Goal: Information Seeking & Learning: Learn about a topic

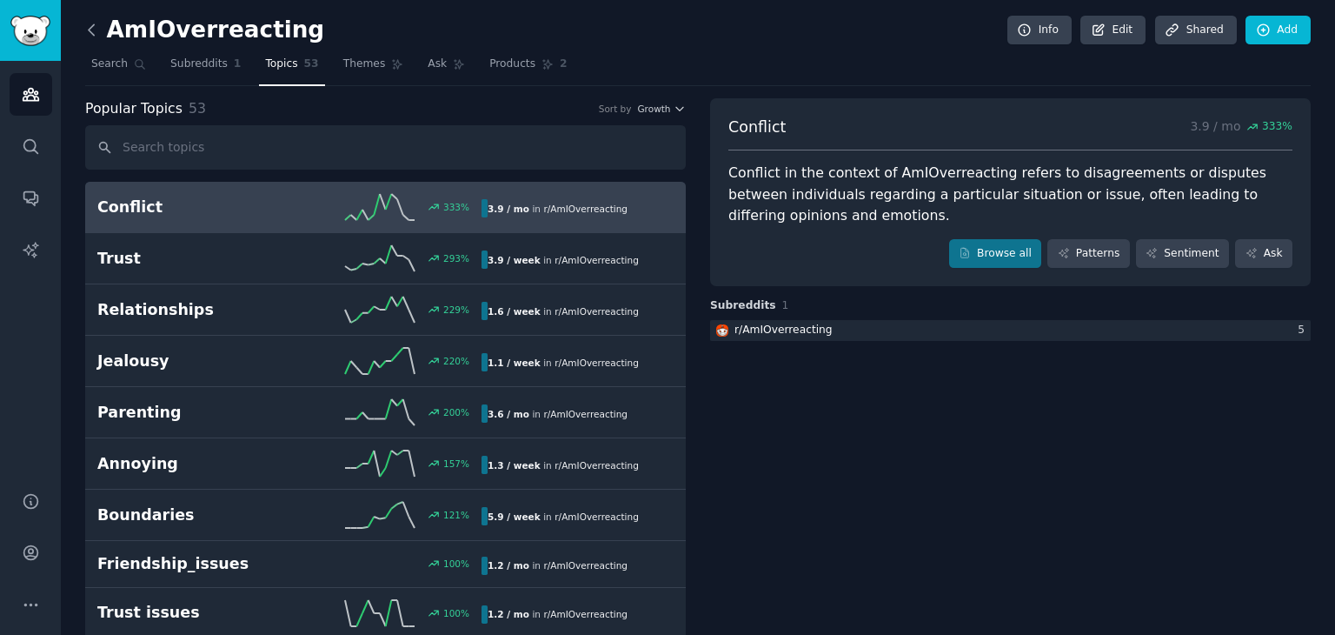
click at [89, 29] on icon at bounding box center [91, 29] width 5 height 10
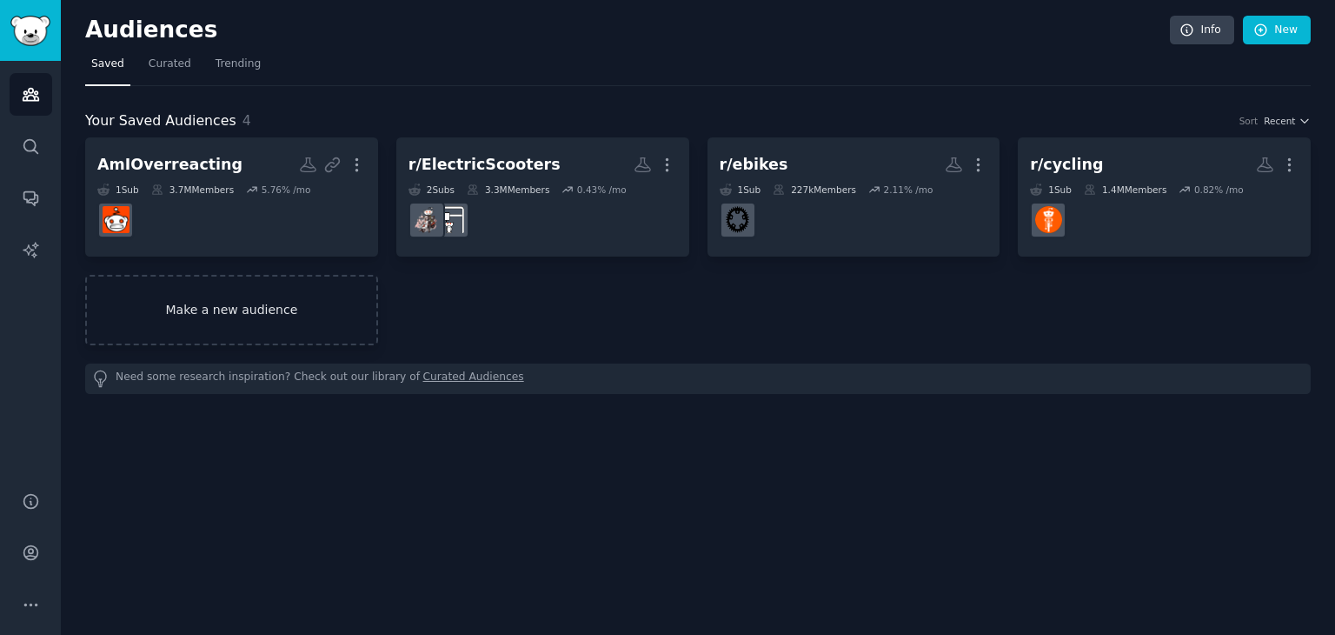
click at [344, 302] on link "Make a new audience" at bounding box center [231, 310] width 293 height 70
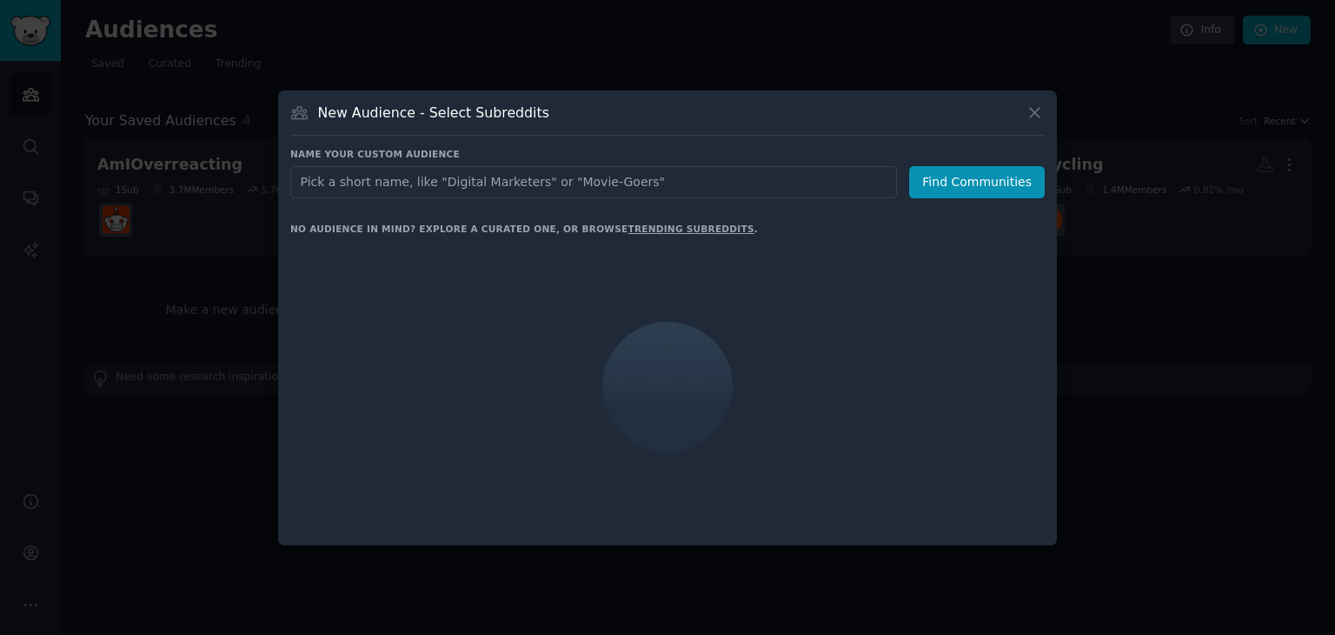
click at [475, 174] on input "text" at bounding box center [593, 182] width 607 height 32
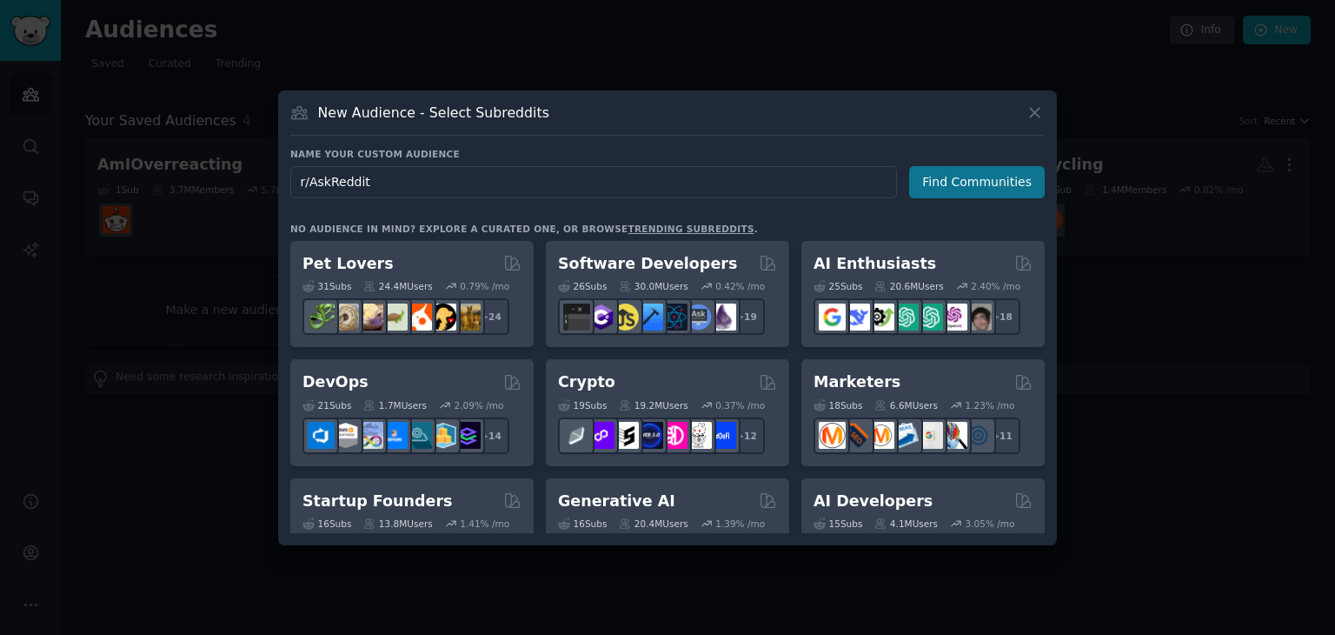
type input "r/AskReddit"
click at [927, 192] on button "Find Communities" at bounding box center [977, 182] width 136 height 32
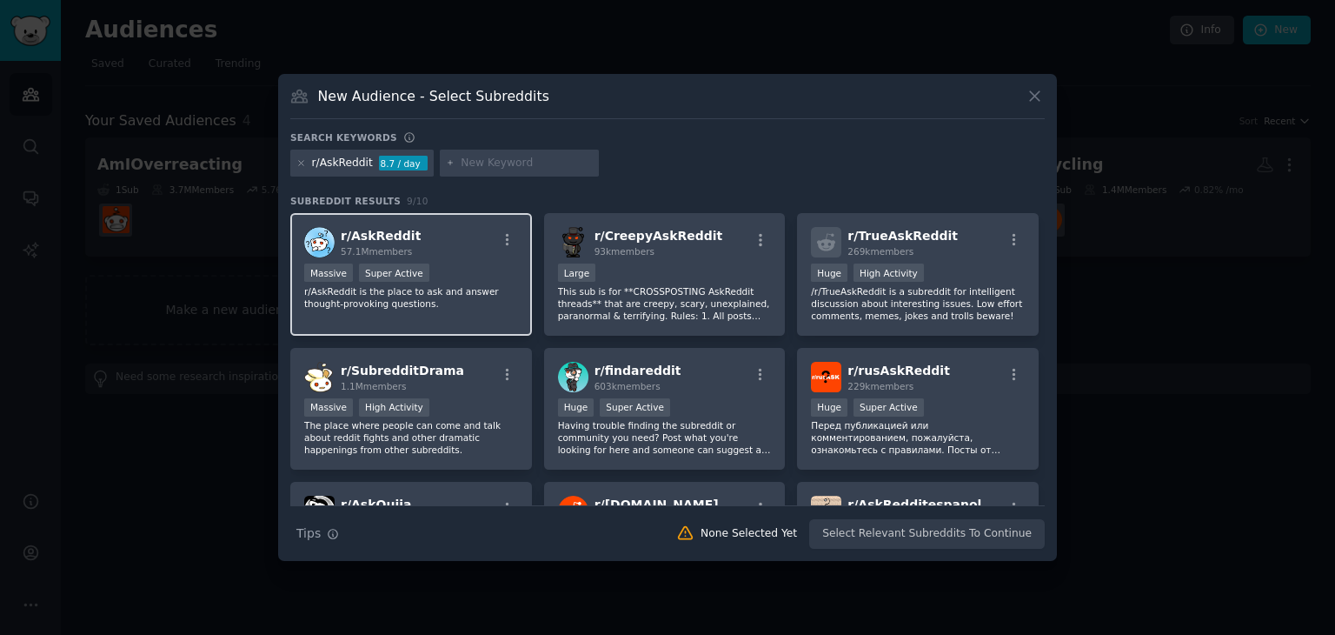
click at [378, 240] on span "r/ AskReddit" at bounding box center [381, 236] width 80 height 14
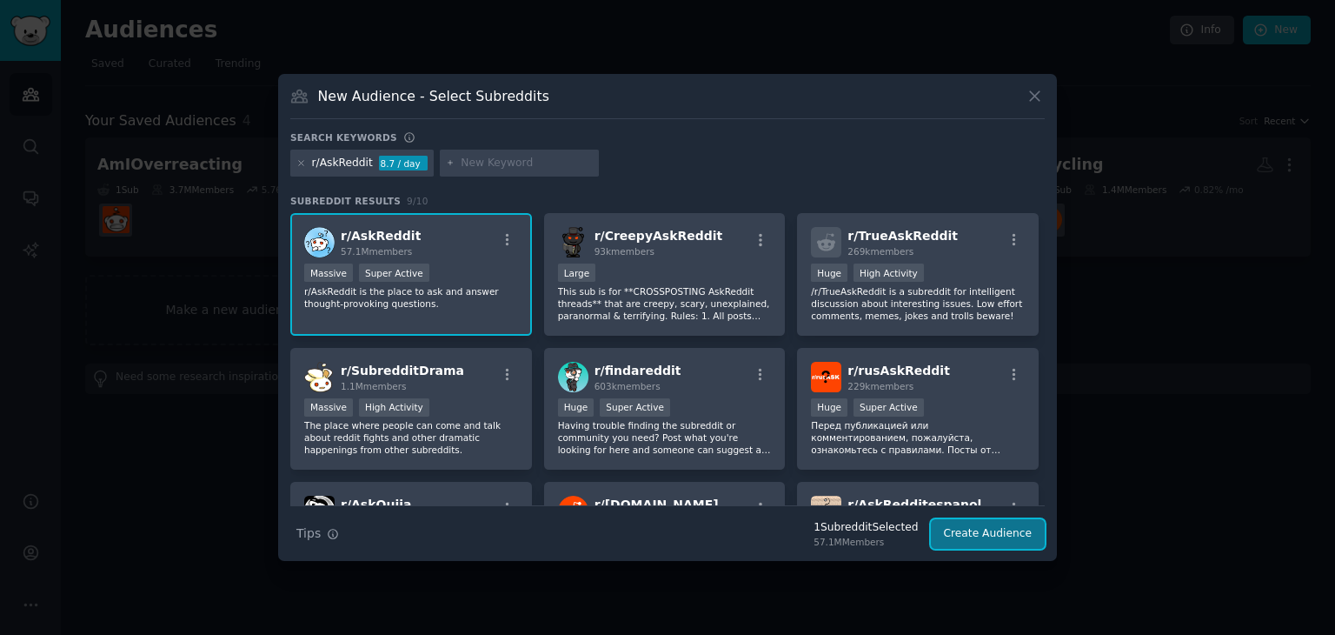
click at [999, 529] on button "Create Audience" at bounding box center [988, 534] width 115 height 30
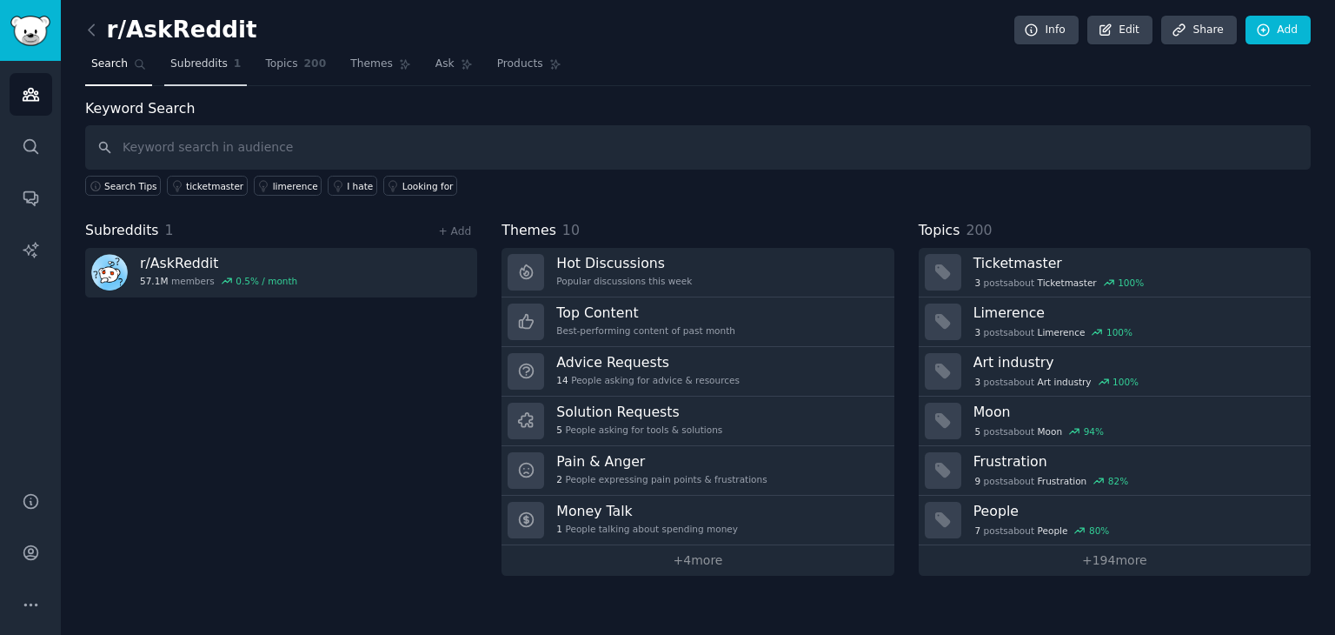
click at [234, 60] on span "1" at bounding box center [238, 64] width 8 height 16
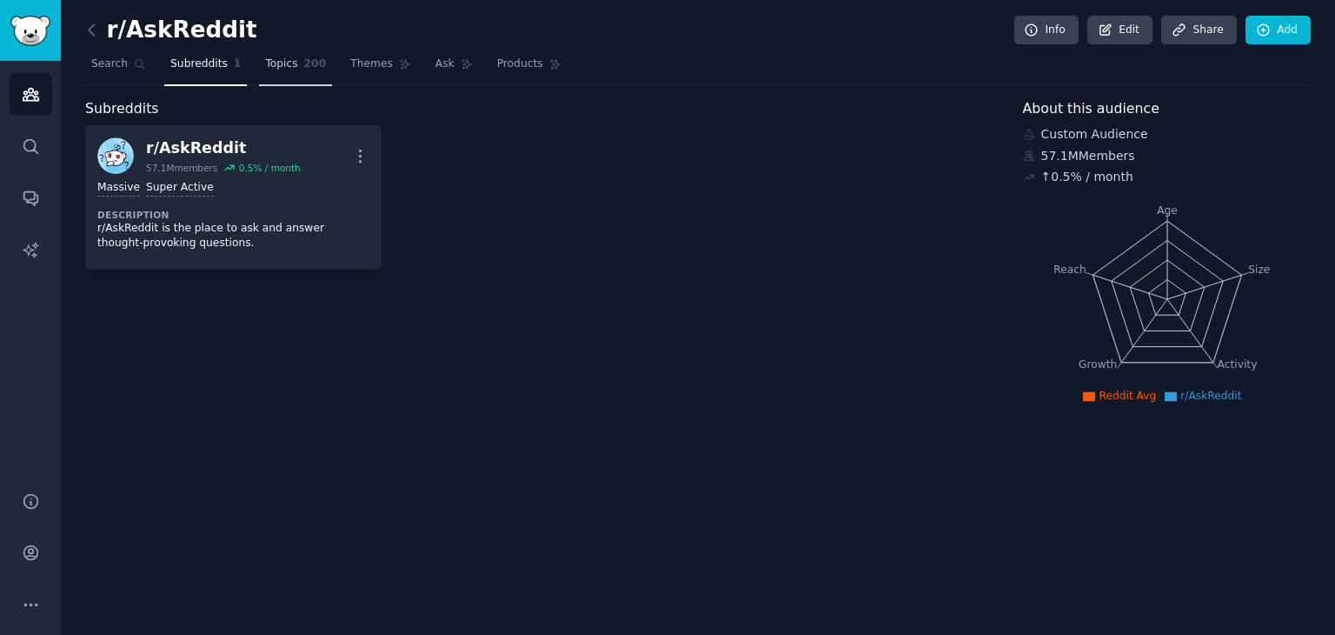
click at [268, 66] on span "Topics" at bounding box center [281, 64] width 32 height 16
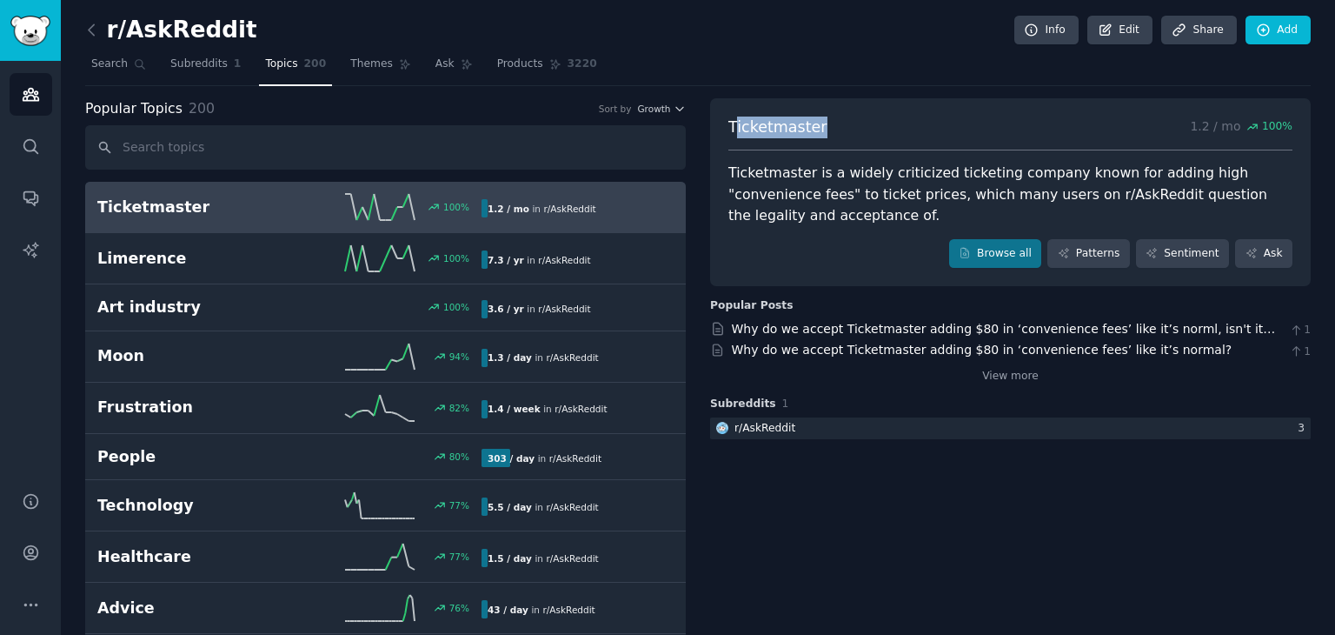
drag, startPoint x: 814, startPoint y: 130, endPoint x: 734, endPoint y: 135, distance: 80.1
click at [734, 127] on div "Ticketmaster 1.2 / mo 100 %" at bounding box center [1010, 133] width 564 height 35
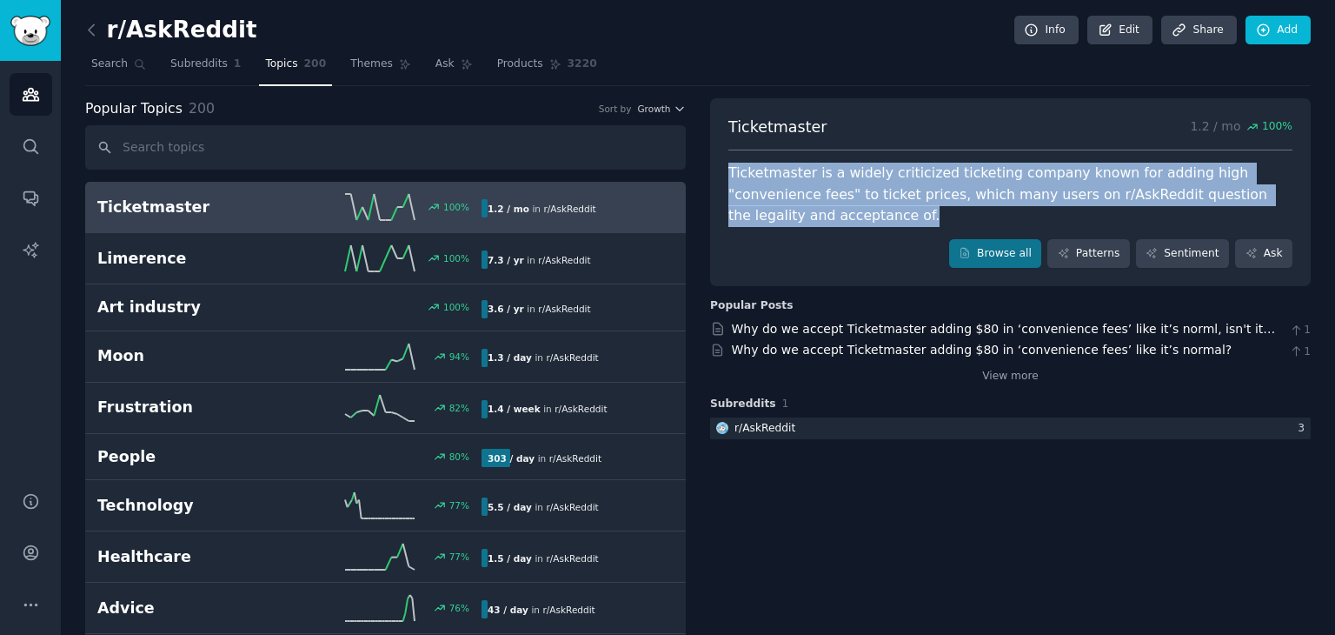
drag, startPoint x: 742, startPoint y: 223, endPoint x: 714, endPoint y: 161, distance: 68.8
click at [714, 161] on div "Ticketmaster 1.2 / mo 100 % Ticketmaster is a widely criticized ticketing compa…" at bounding box center [1010, 192] width 601 height 189
copy div "Ticketmaster is a widely criticized ticketing company known for adding high "co…"
click at [344, 60] on link "Themes" at bounding box center [380, 68] width 73 height 36
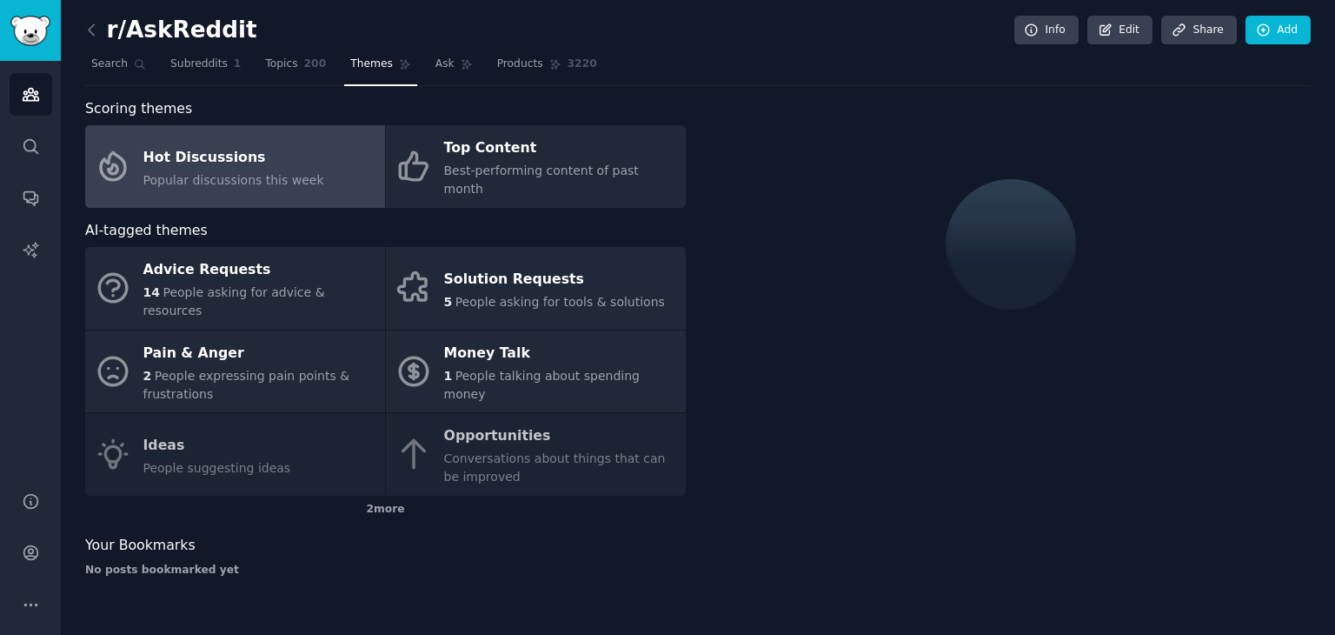
click at [319, 169] on link "Hot Discussions Popular discussions this week" at bounding box center [235, 166] width 300 height 83
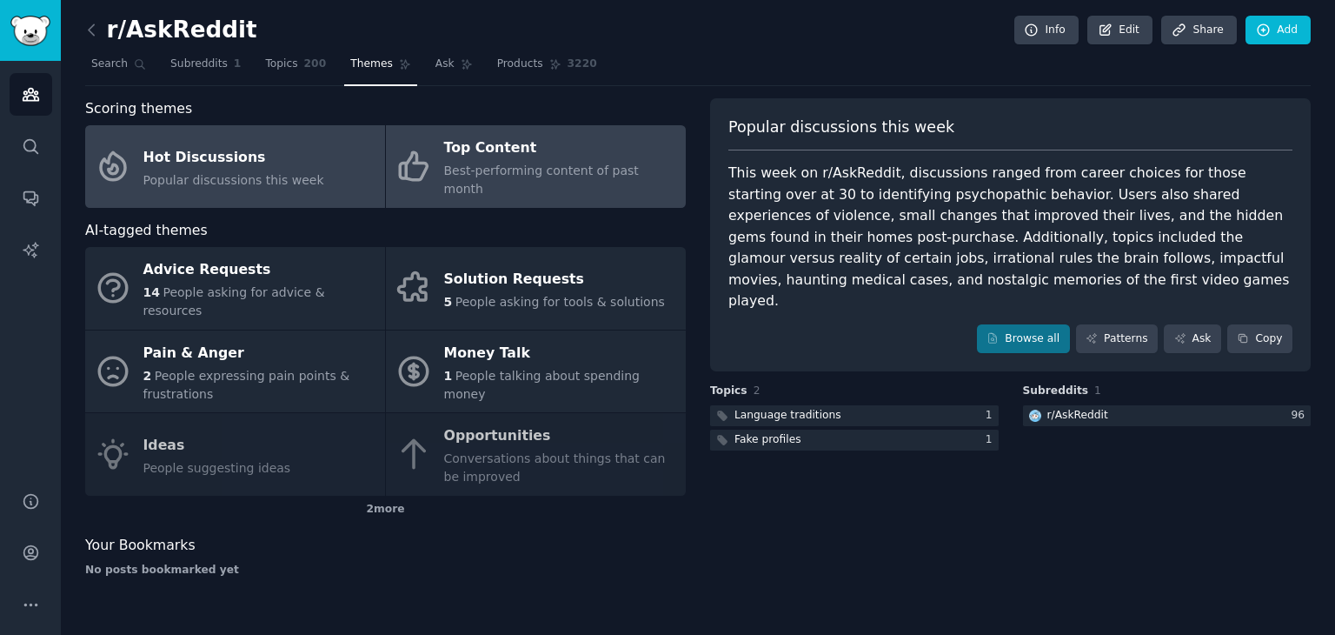
click at [434, 169] on link "Top Content Best-performing content of past month" at bounding box center [536, 166] width 300 height 83
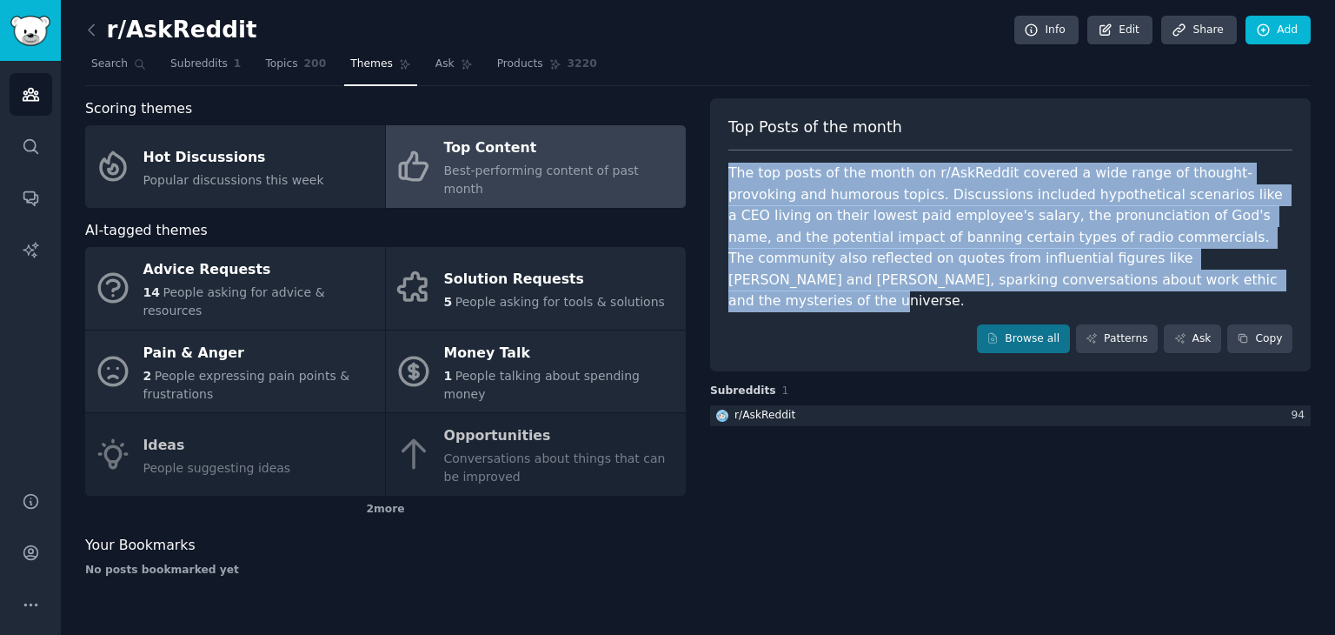
drag, startPoint x: 909, startPoint y: 286, endPoint x: 720, endPoint y: 182, distance: 216.3
click at [720, 182] on div "Top Posts of the month The top posts of the month on r/AskReddit covered a wide…" at bounding box center [1010, 235] width 601 height 274
copy div "The top posts of the month on r/AskReddit covered a wide range of thought-provo…"
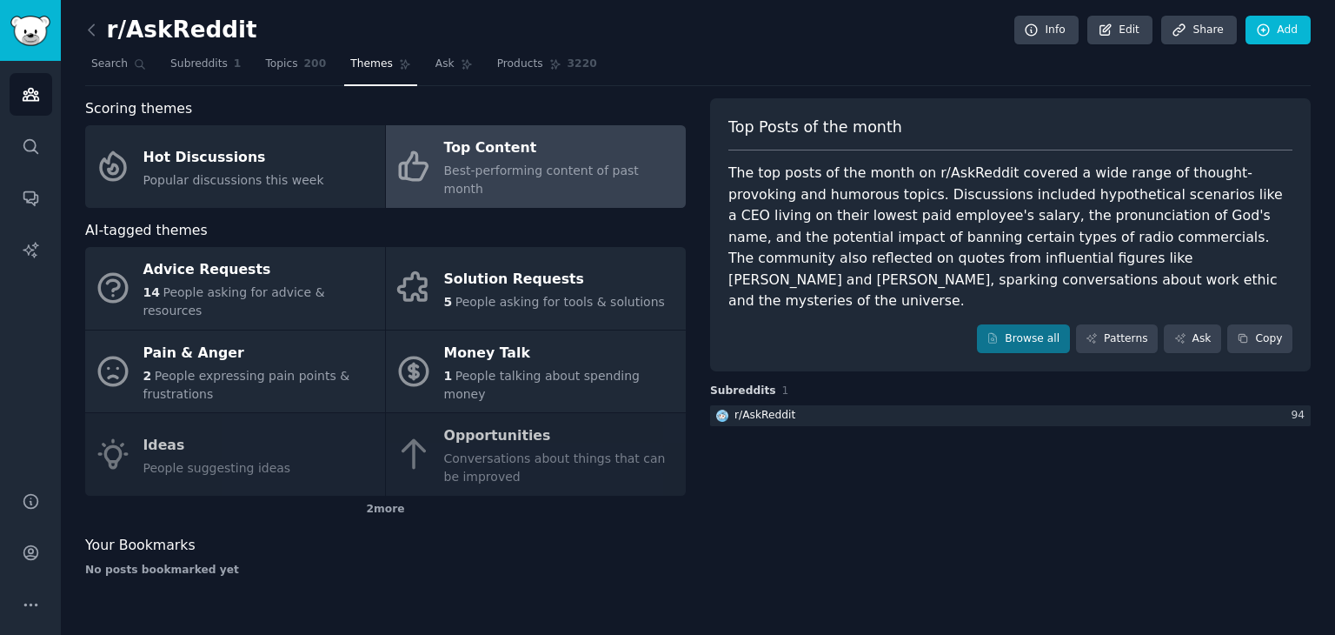
click at [619, 570] on div "r/AskReddit Info Edit Share Add Search Subreddits 1 Topics 200 Themes Ask Produ…" at bounding box center [698, 317] width 1274 height 635
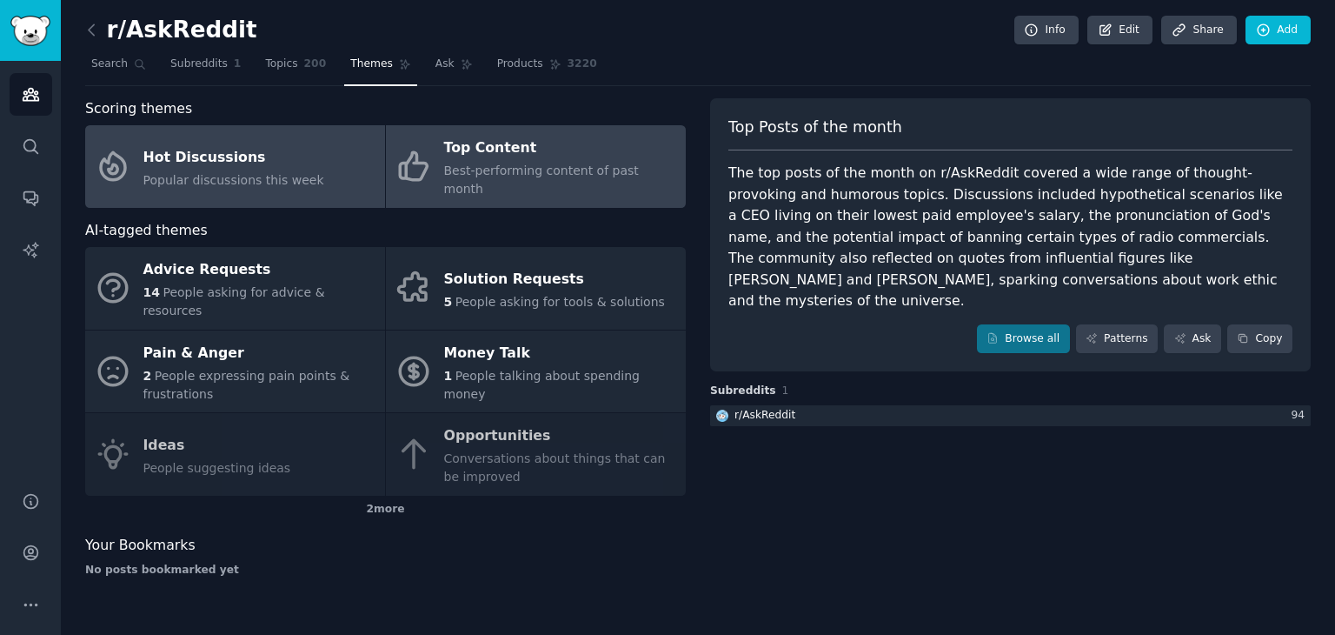
click at [296, 185] on link "Hot Discussions Popular discussions this week" at bounding box center [235, 166] width 300 height 83
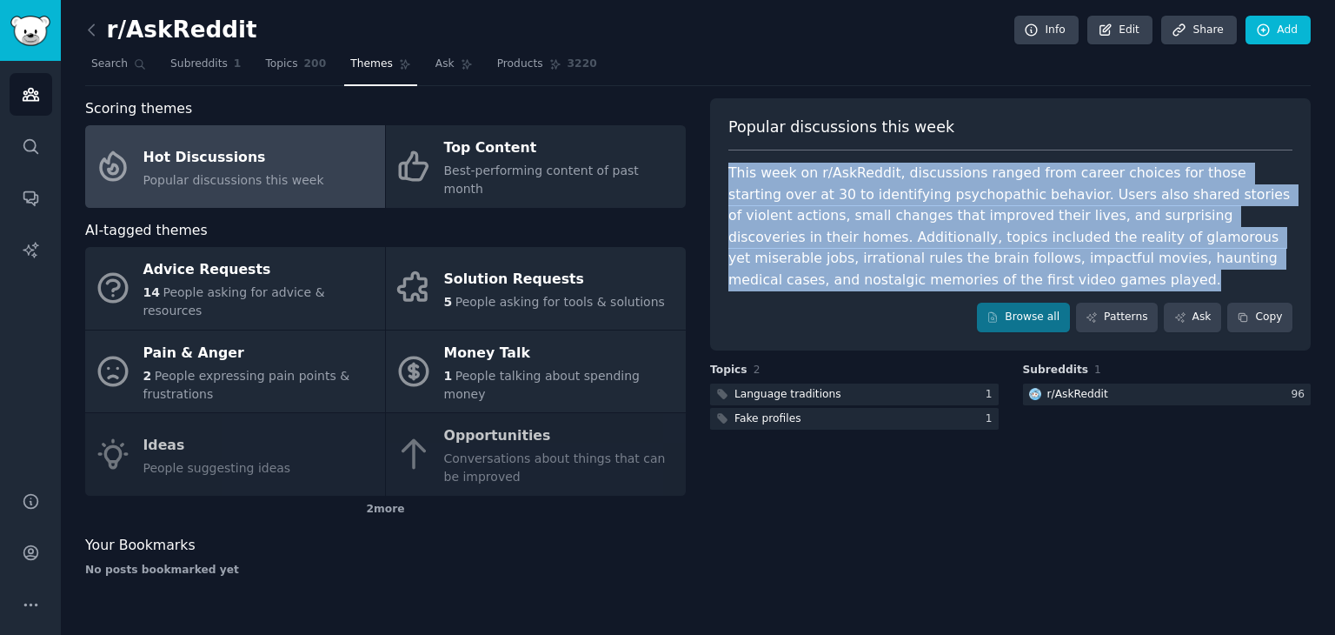
drag, startPoint x: 721, startPoint y: 163, endPoint x: 817, endPoint y: 317, distance: 181.1
click at [817, 317] on div "Popular discussions this week This week on r/AskReddit, discussions ranged from…" at bounding box center [1010, 224] width 601 height 252
copy div "This week on r/AskReddit, discussions ranged from career choices for those star…"
